Goal: Submit feedback/report problem: Submit feedback/report problem

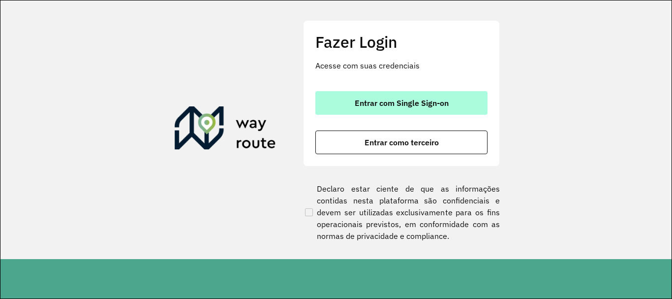
click at [462, 103] on button "Entrar com Single Sign-on" at bounding box center [402, 103] width 172 height 24
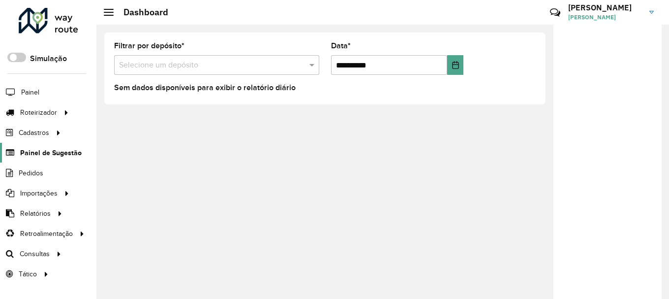
click at [49, 158] on span "Painel de Sugestão" at bounding box center [51, 153] width 62 height 10
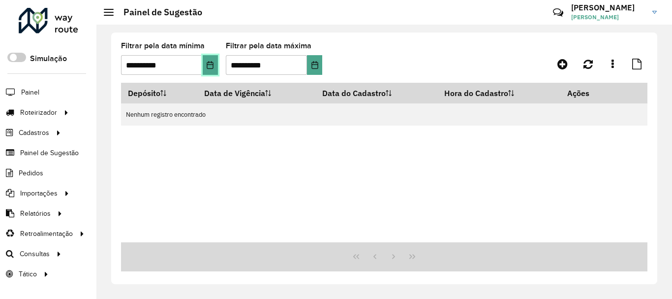
click at [210, 66] on icon "Choose Date" at bounding box center [210, 65] width 8 height 8
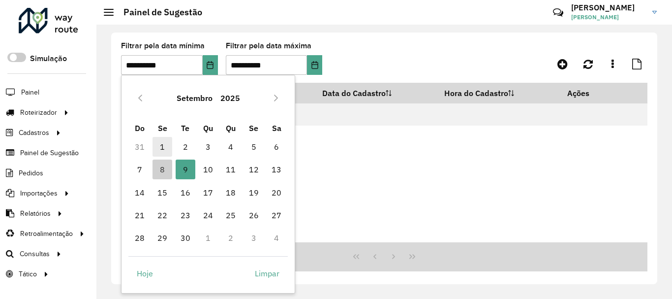
click at [166, 145] on span "1" at bounding box center [163, 147] width 20 height 20
type input "**********"
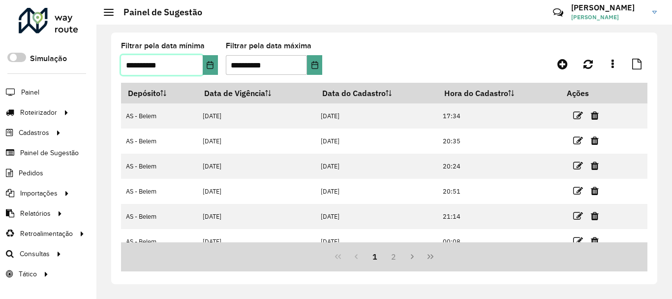
scroll to position [162, 0]
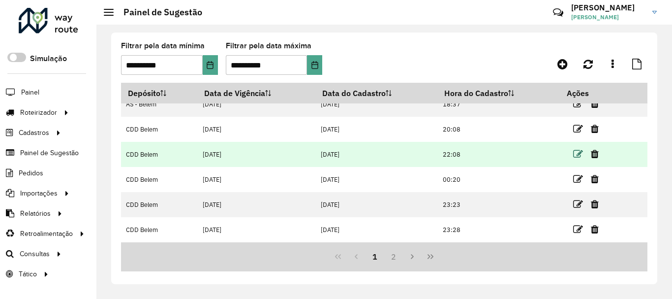
click at [573, 157] on icon at bounding box center [578, 154] width 10 height 10
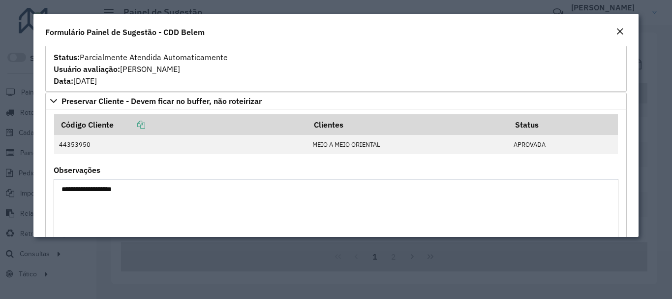
scroll to position [443, 0]
